Goal: Information Seeking & Learning: Learn about a topic

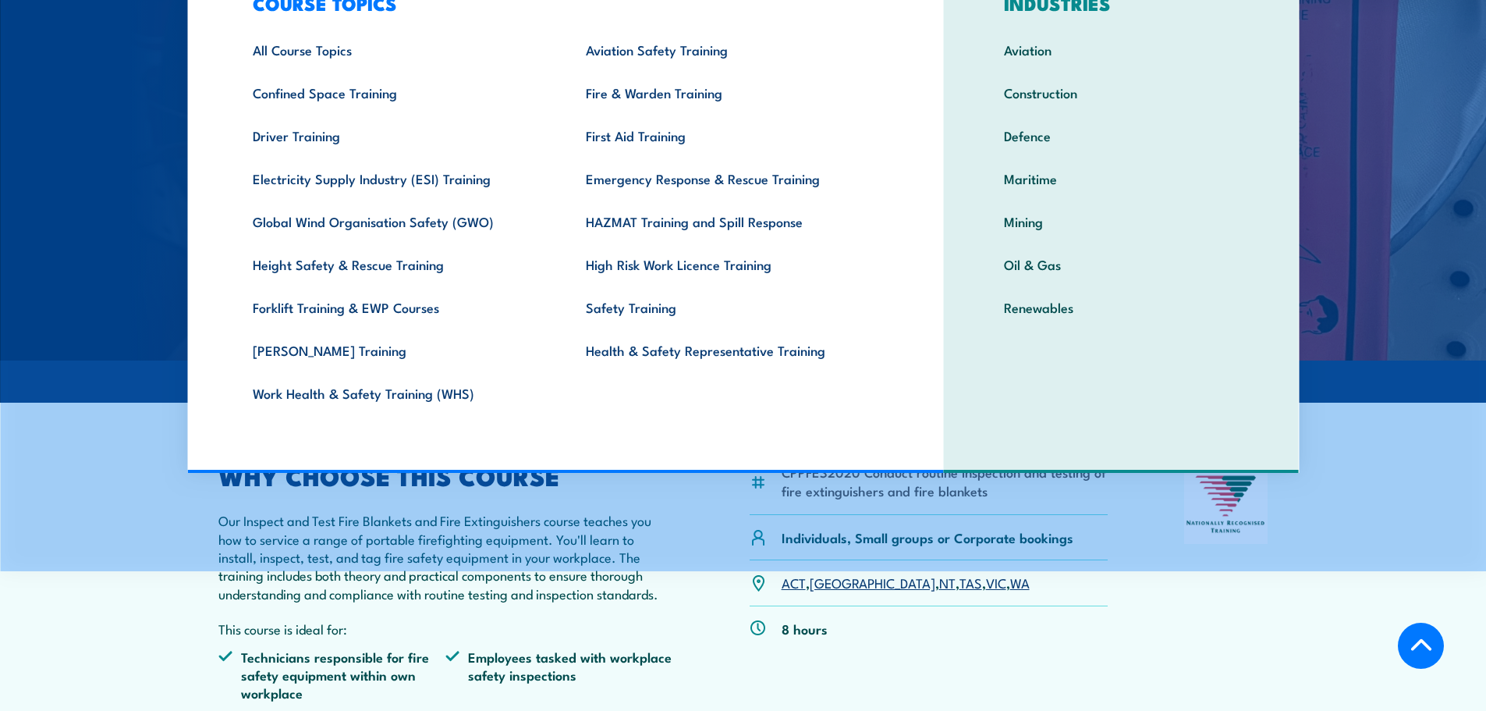
scroll to position [312, 0]
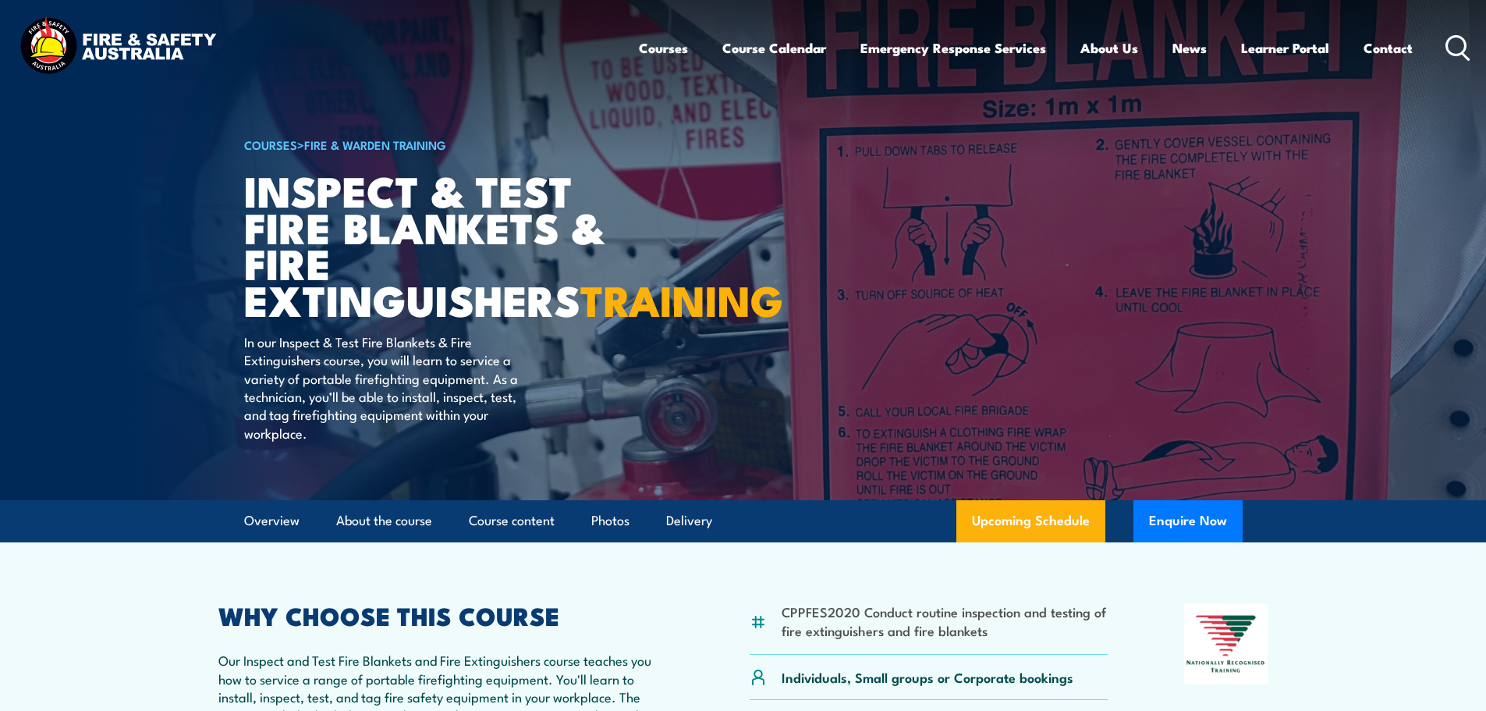
scroll to position [390, 0]
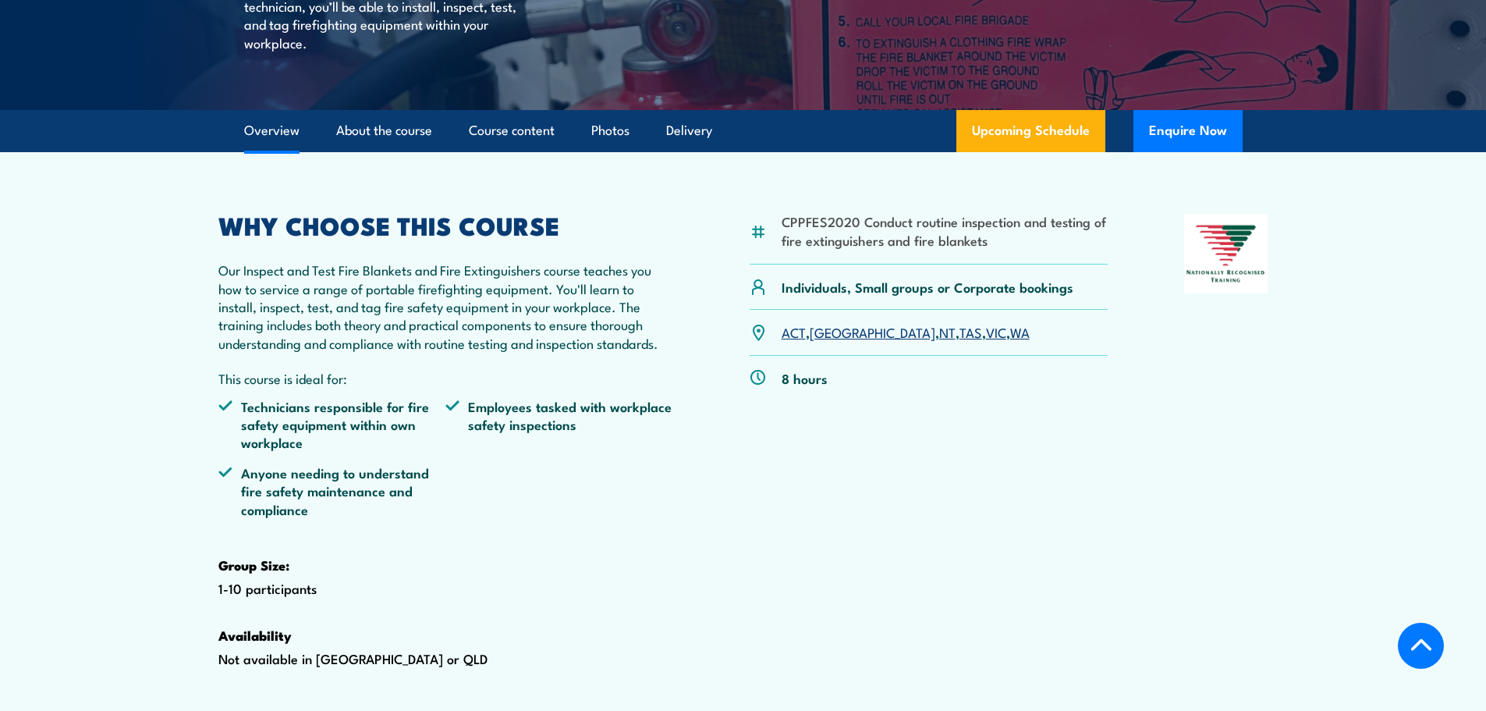
click at [805, 249] on li "CPPFES2020 Conduct routine inspection and testing of fire extinguishers and fir…" at bounding box center [945, 230] width 327 height 37
copy li "CPPFES2020"
